Goal: Transaction & Acquisition: Purchase product/service

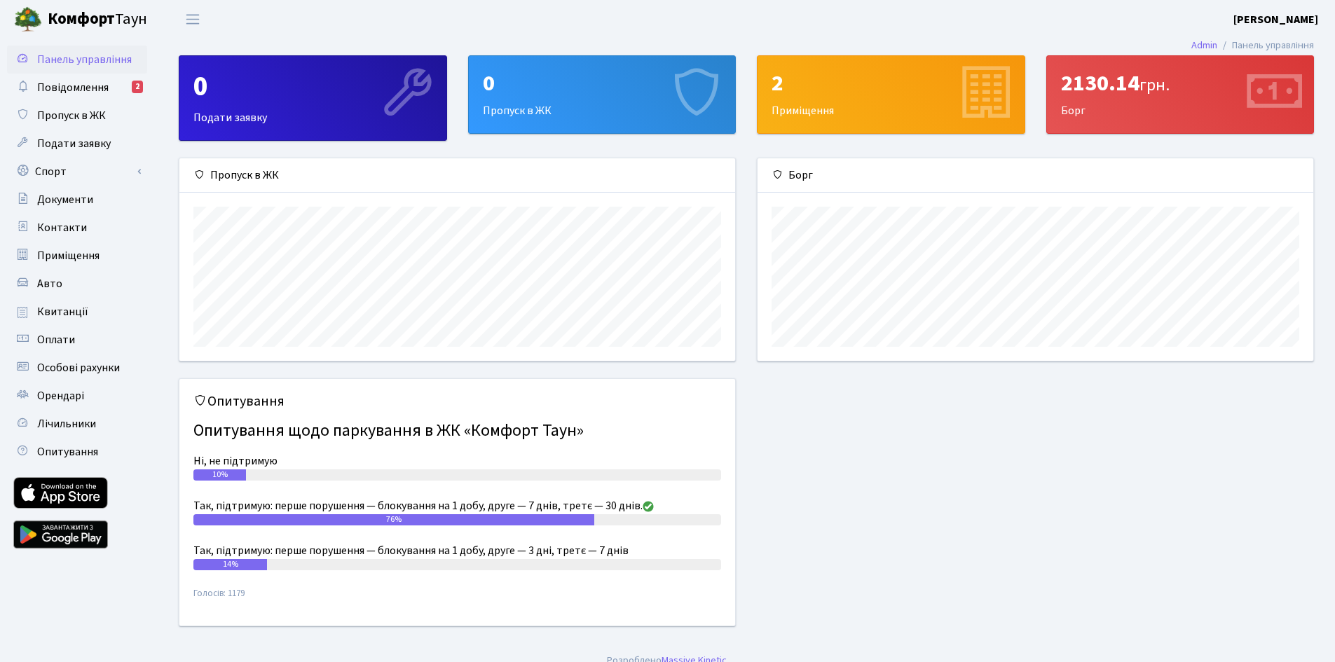
scroll to position [202, 556]
click at [88, 91] on span "Повідомлення" at bounding box center [72, 87] width 71 height 15
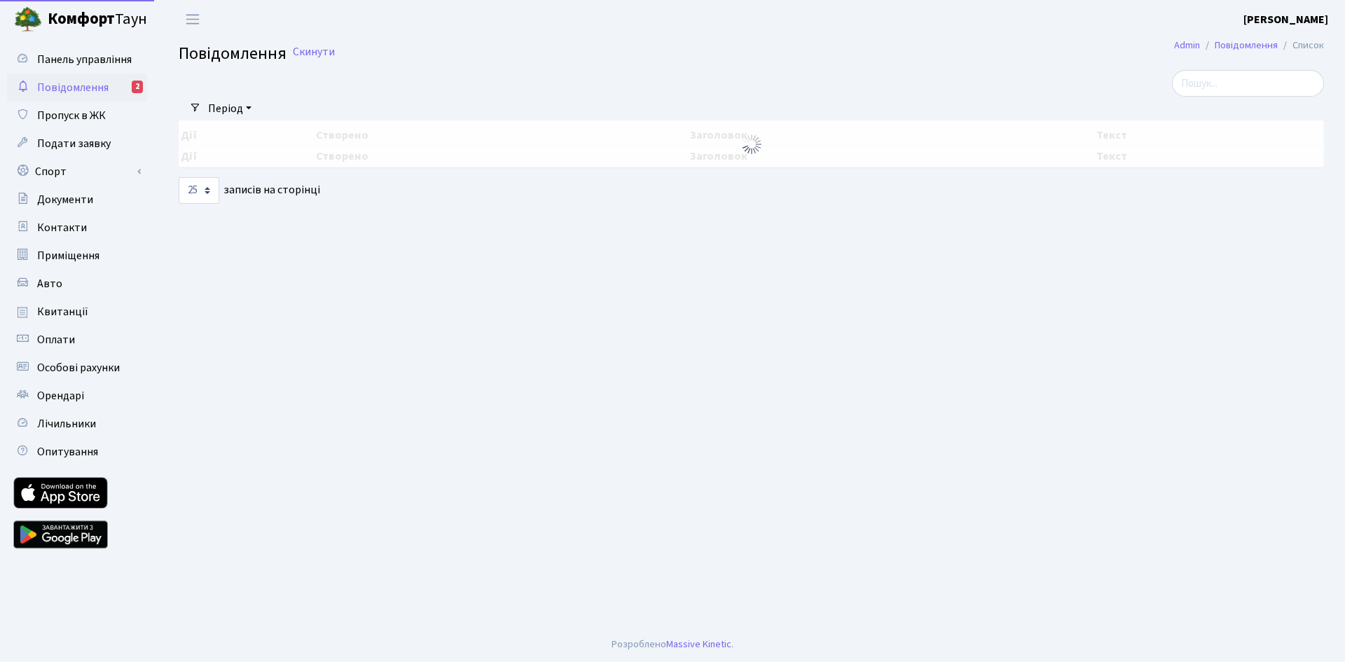
select select "25"
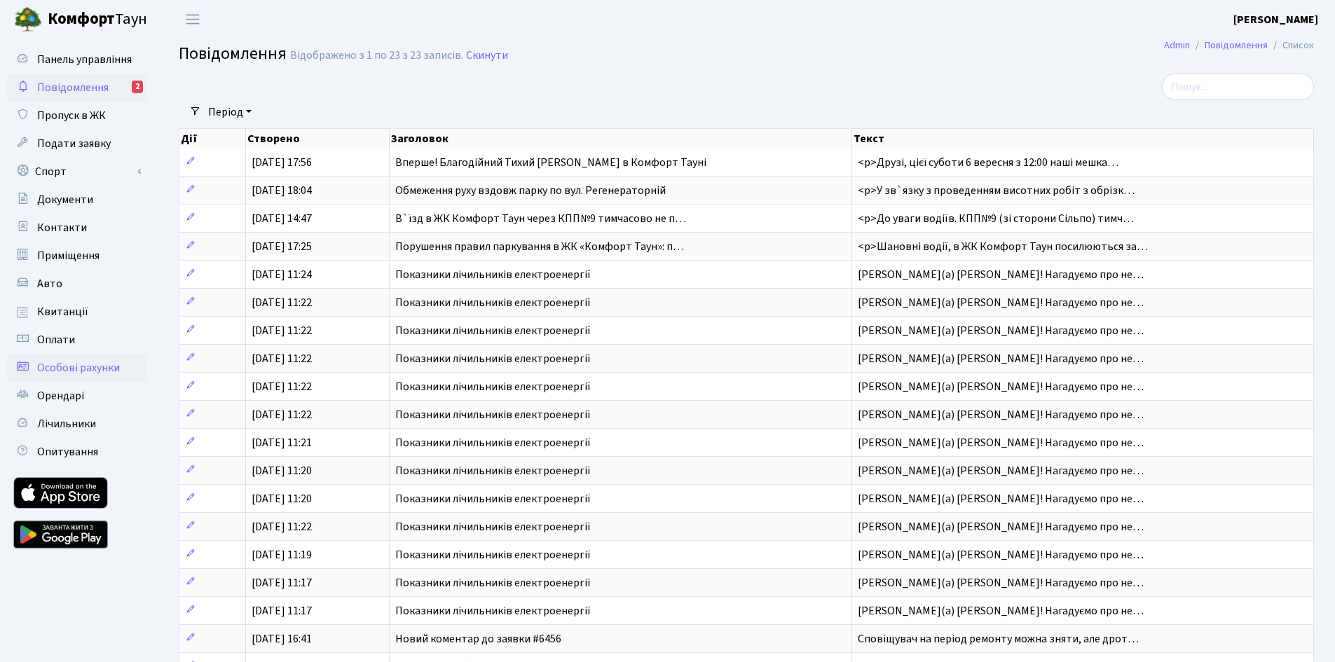
click at [54, 363] on span "Особові рахунки" at bounding box center [78, 367] width 83 height 15
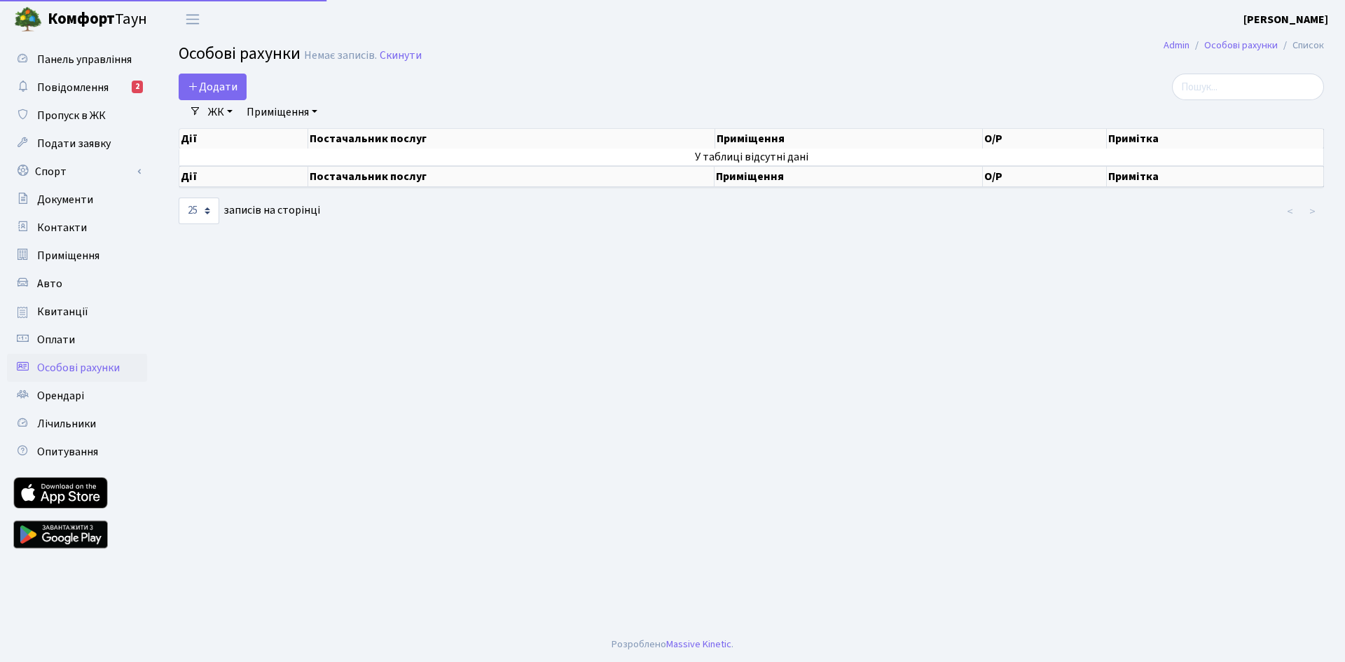
select select "25"
click at [57, 310] on span "Квитанції" at bounding box center [62, 311] width 51 height 15
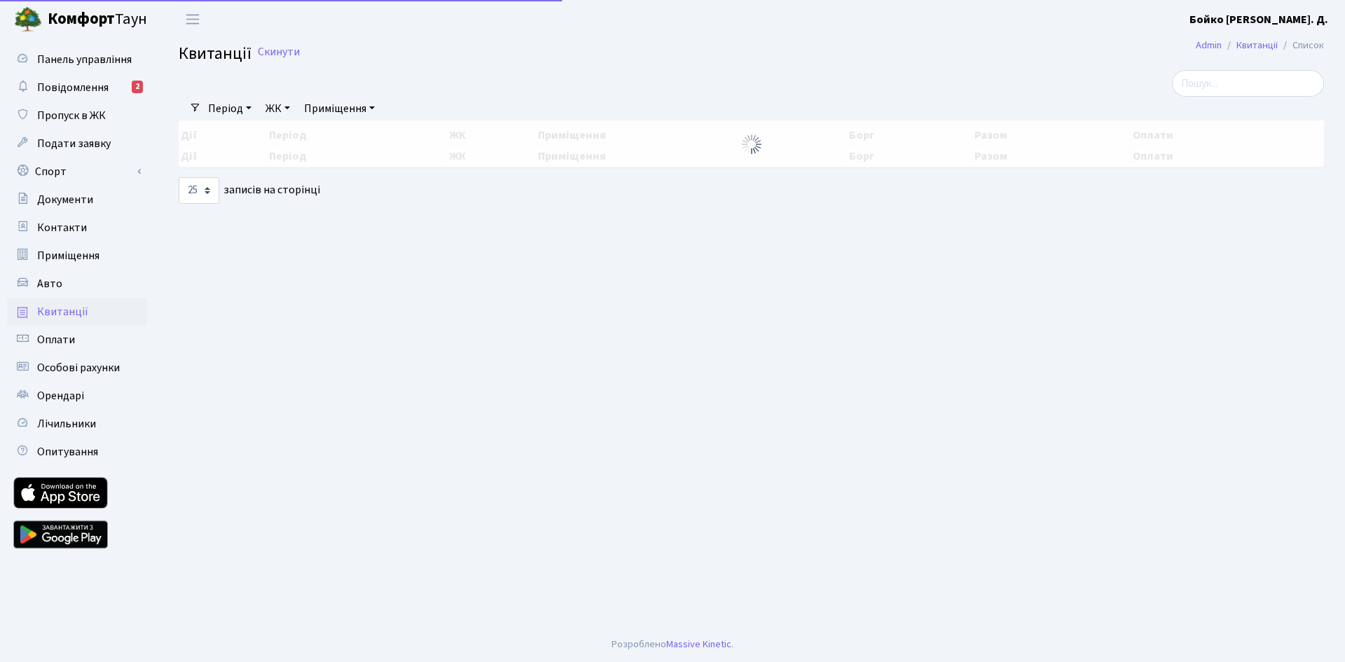
select select "25"
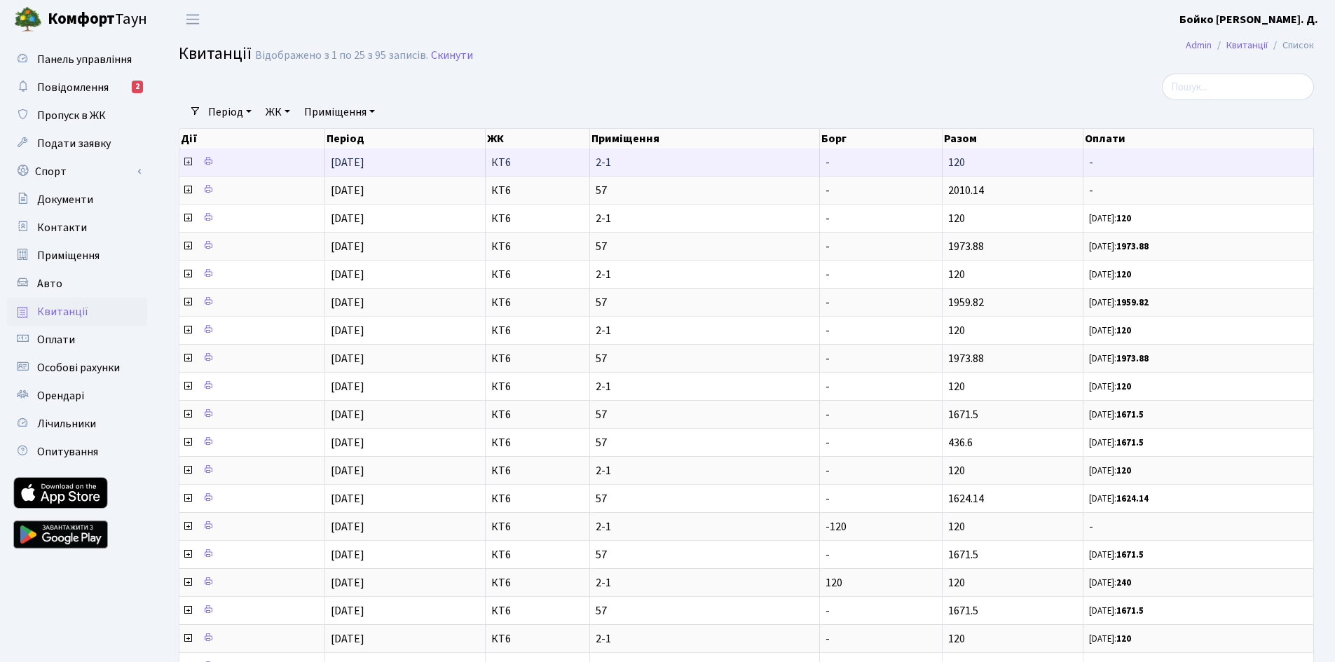
click at [189, 165] on icon at bounding box center [187, 161] width 11 height 11
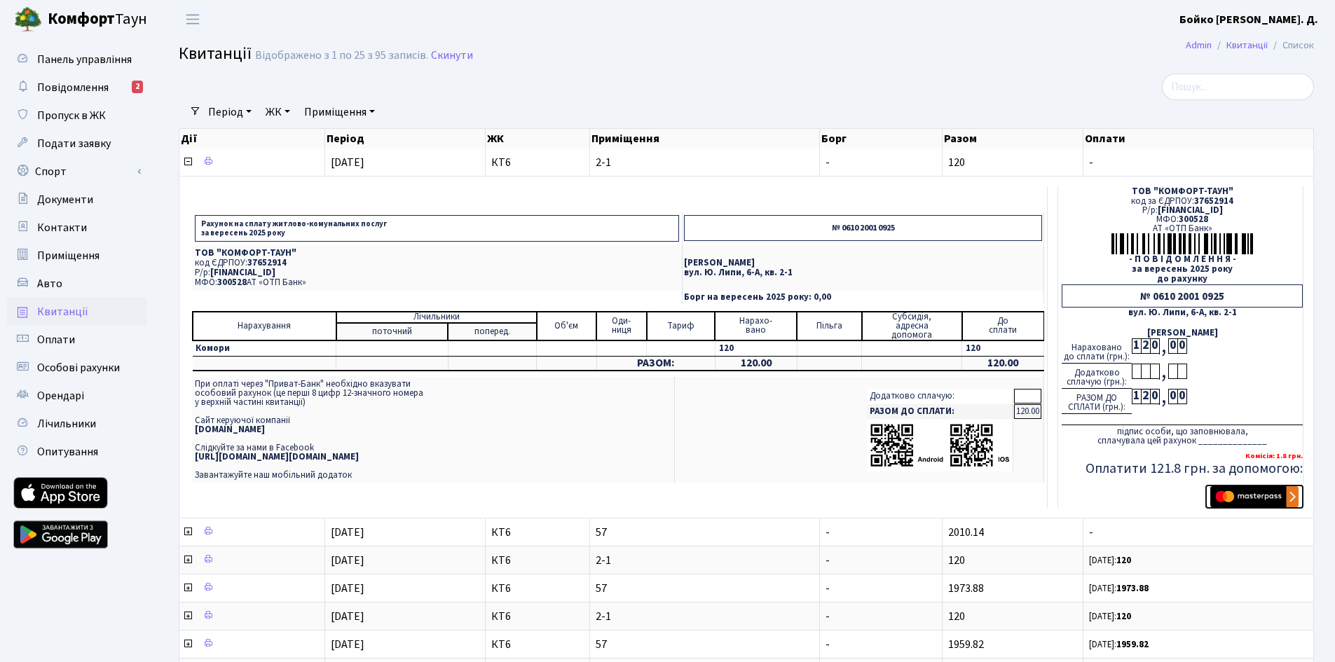
click at [1260, 495] on img "submit" at bounding box center [1254, 496] width 88 height 21
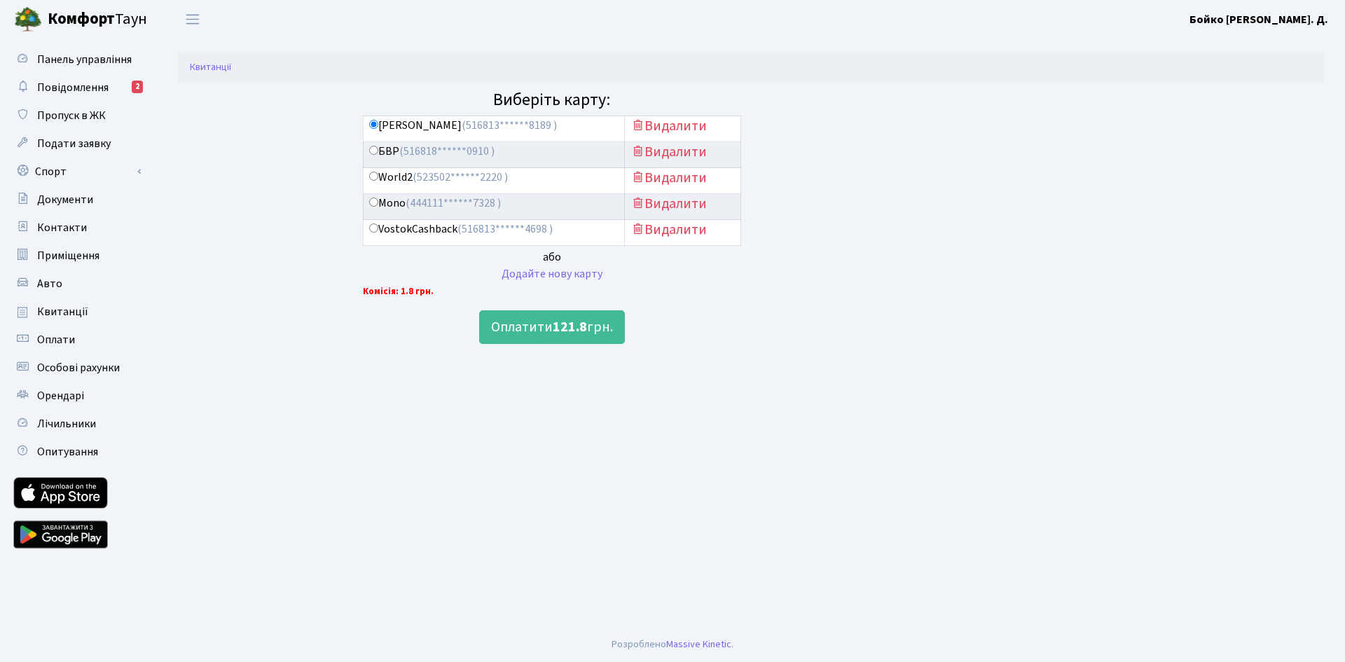
click at [374, 227] on input "VostokCashback (516813******4698 )" at bounding box center [373, 227] width 9 height 9
radio input "true"
click at [537, 328] on button "Оплатити 121.8 грн." at bounding box center [552, 327] width 146 height 34
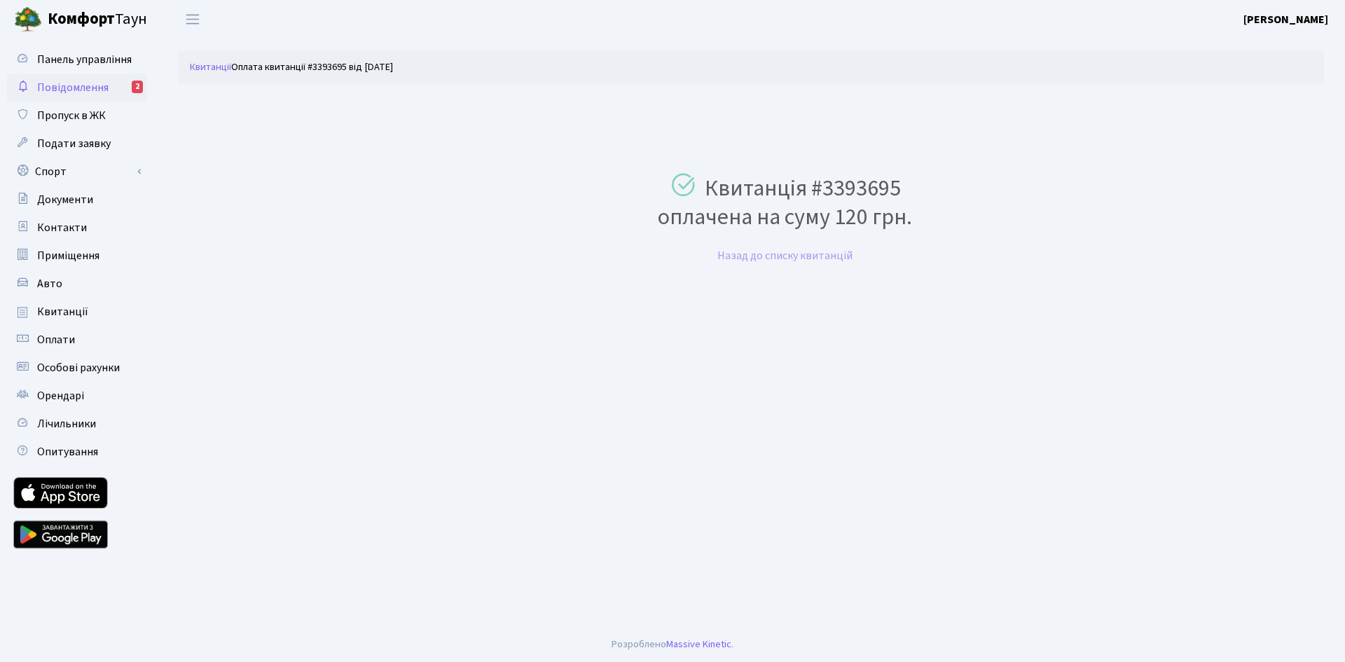
click at [96, 79] on link "Повідомлення 2" at bounding box center [77, 88] width 140 height 28
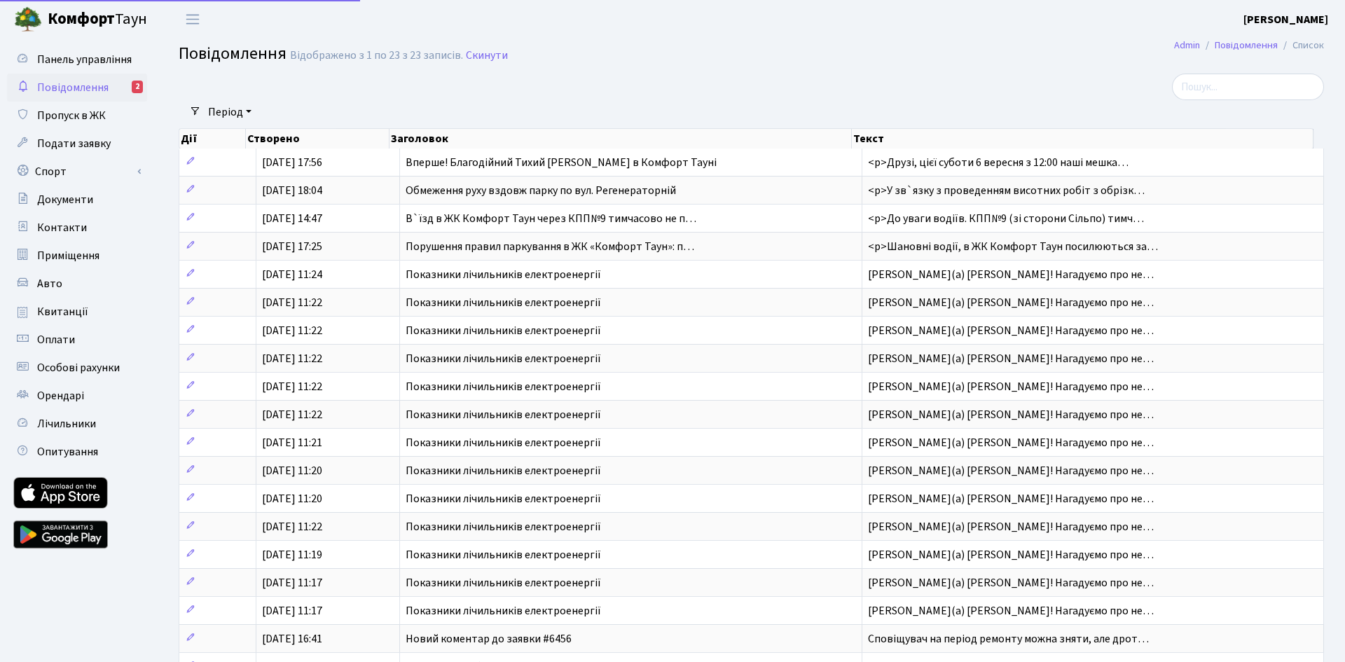
select select "25"
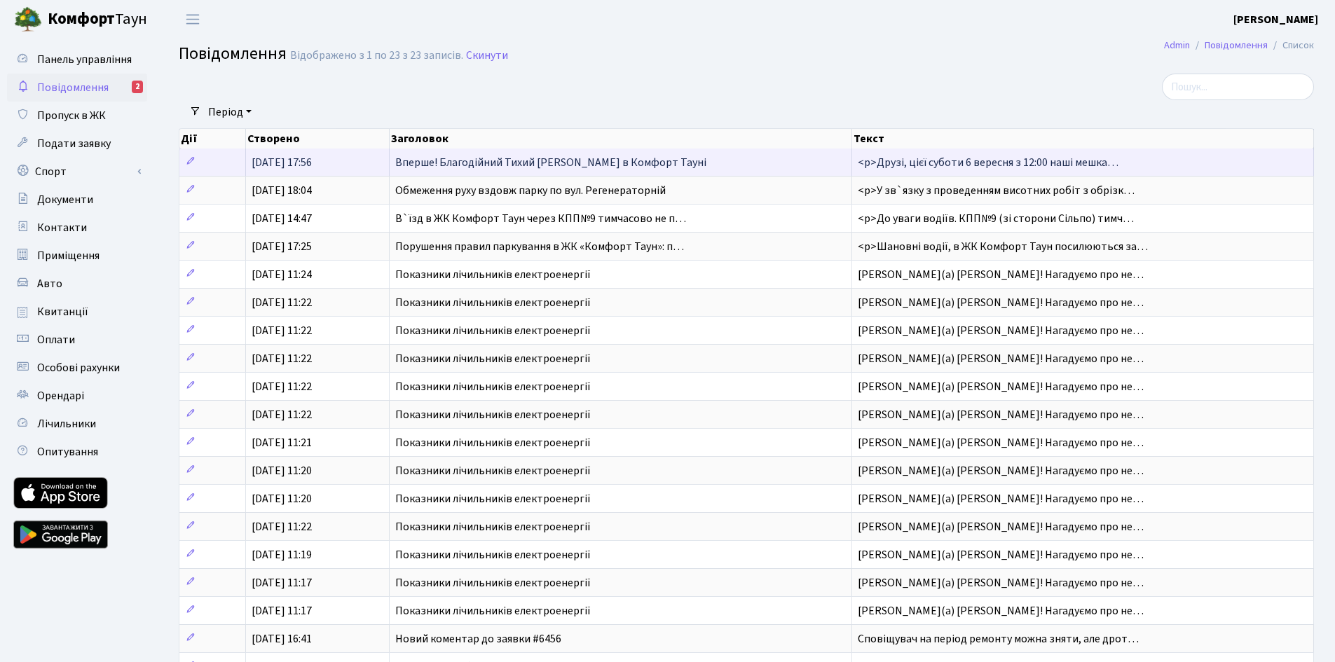
click at [483, 164] on span "Вперше! Благодійний Тихий [PERSON_NAME] в Комфорт Тауні" at bounding box center [550, 162] width 311 height 15
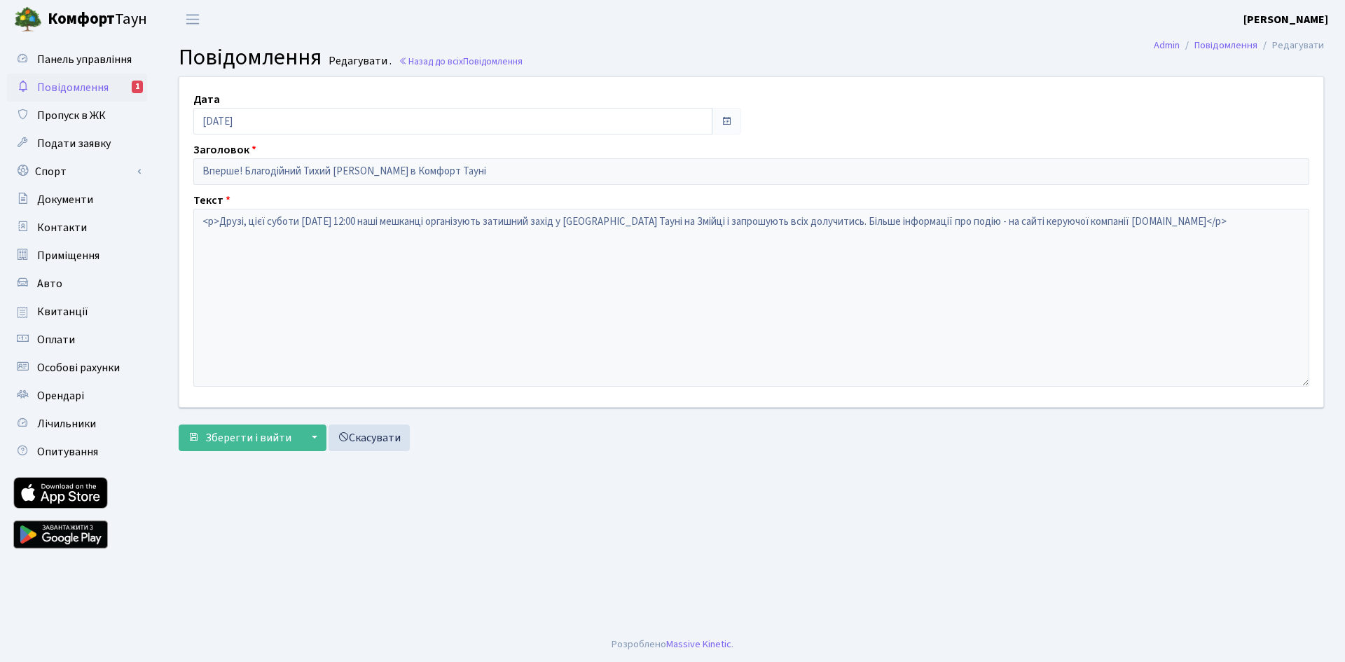
click at [64, 84] on span "Повідомлення" at bounding box center [72, 87] width 71 height 15
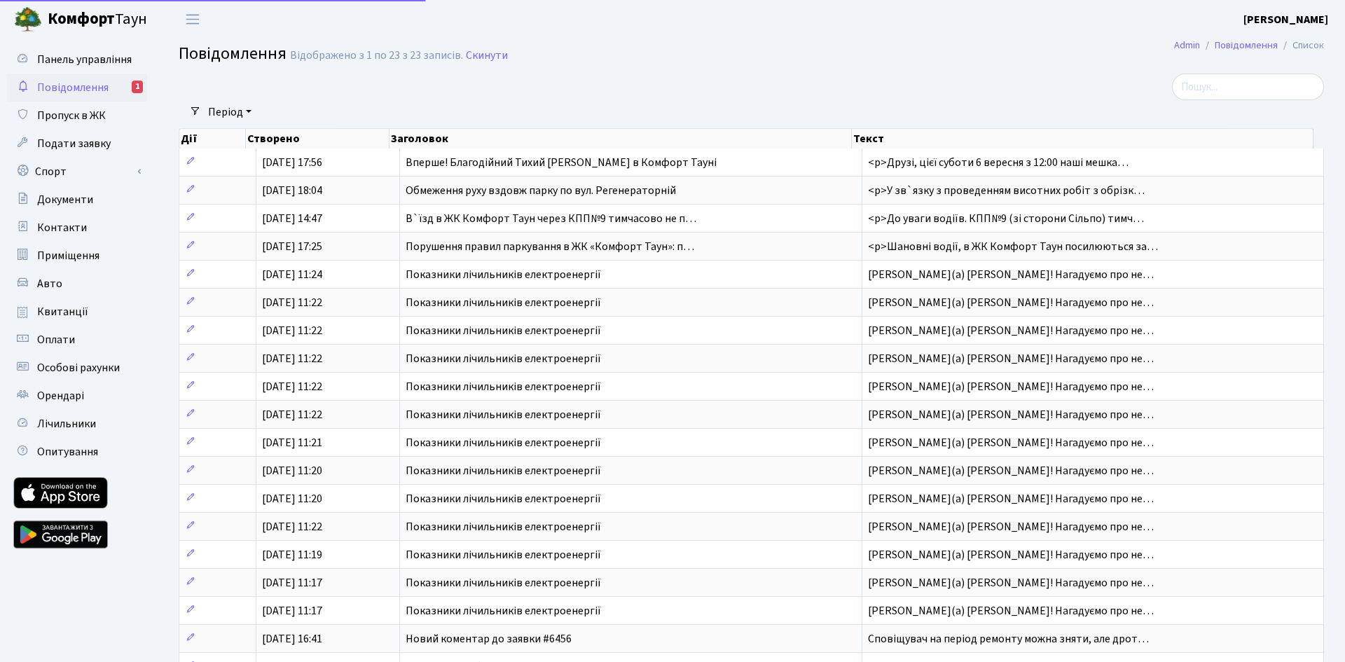
select select "25"
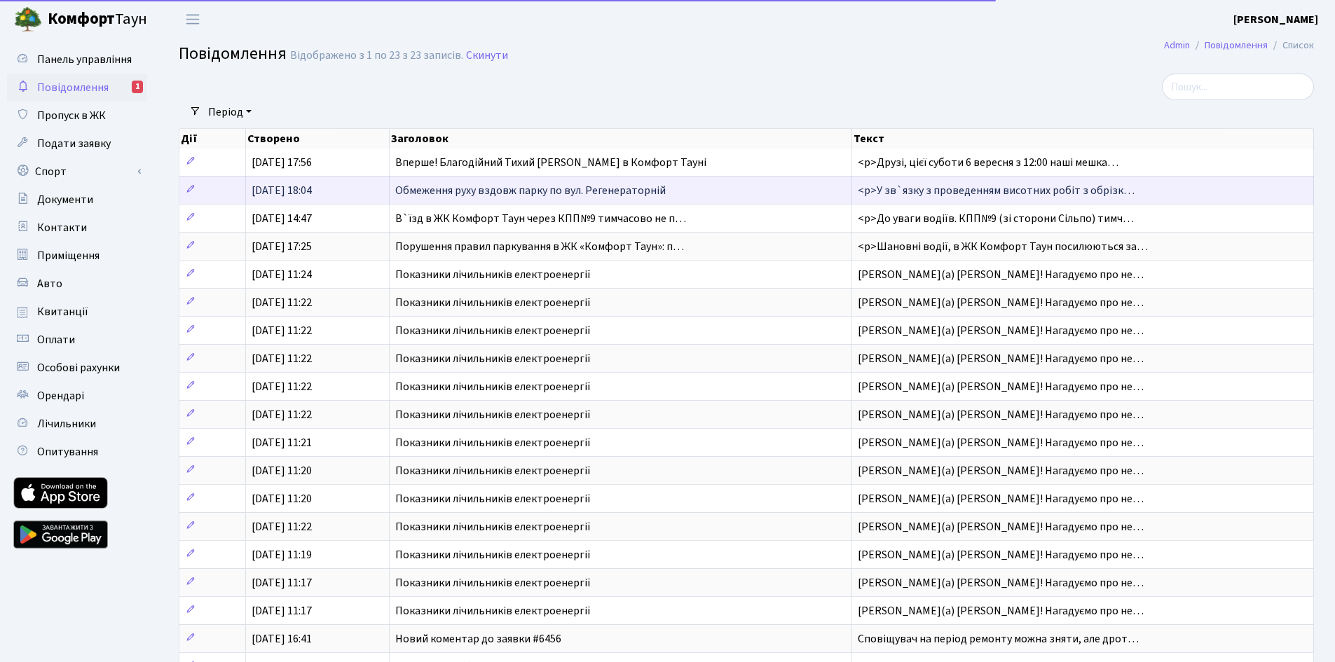
click at [290, 194] on span "05.08.2025, 18:04" at bounding box center [282, 190] width 60 height 15
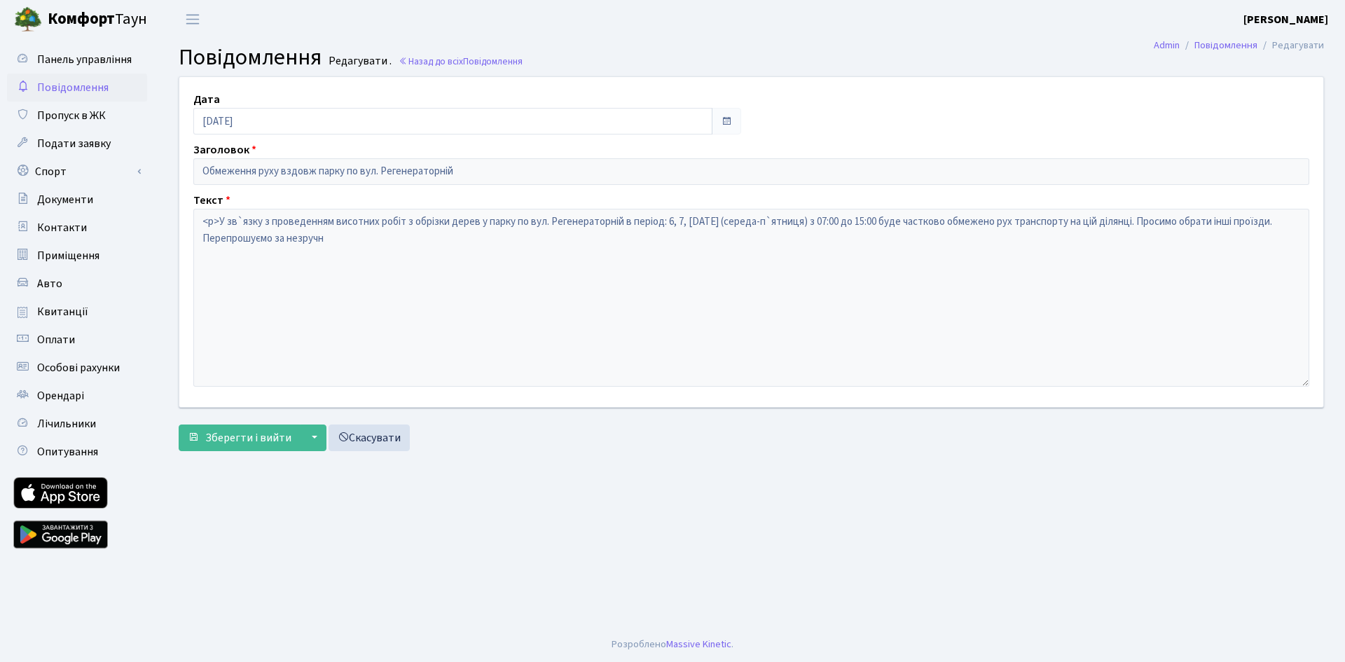
click at [78, 92] on span "Повідомлення" at bounding box center [72, 87] width 71 height 15
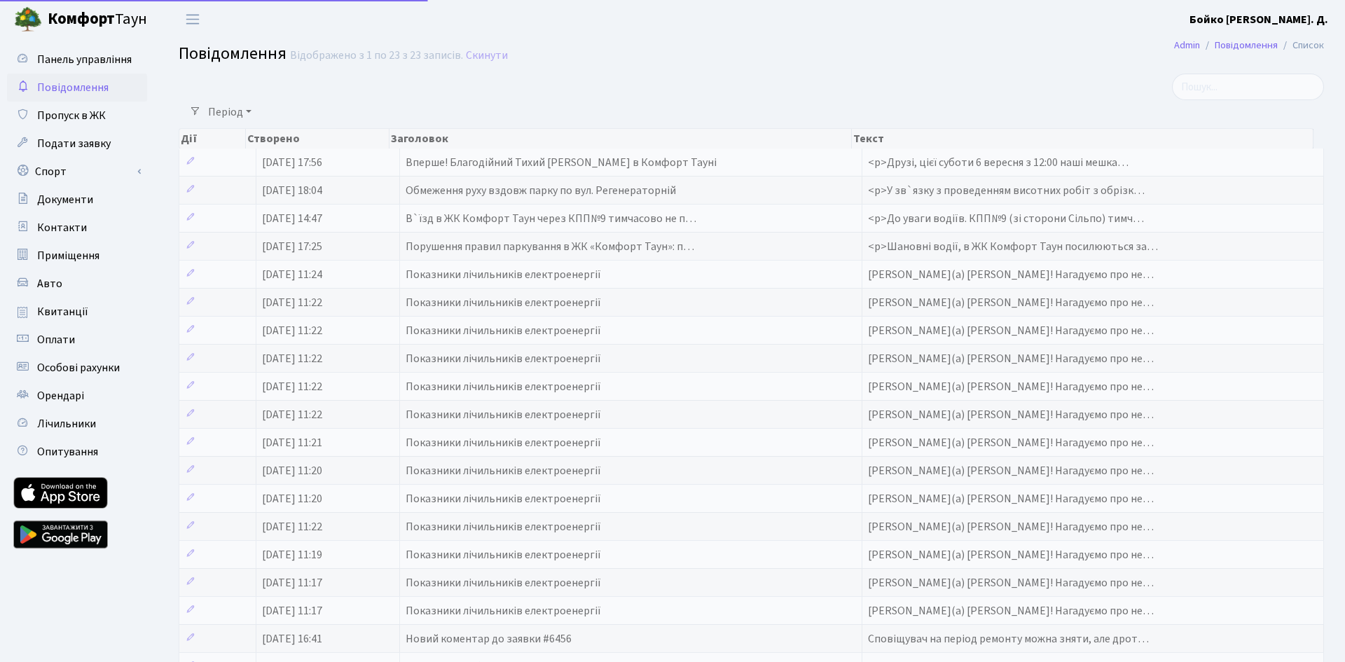
select select "25"
